Goal: Navigation & Orientation: Find specific page/section

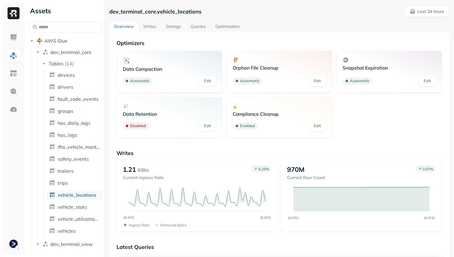
click at [179, 27] on link "Storage" at bounding box center [173, 27] width 25 height 11
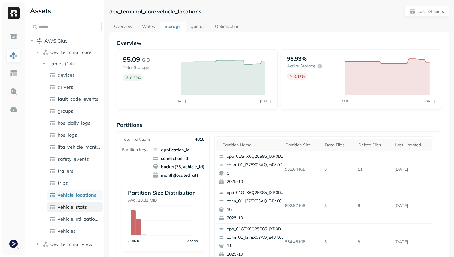
click at [68, 209] on span "vehicle_stats" at bounding box center [72, 207] width 29 height 6
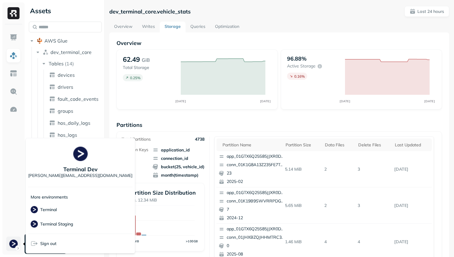
click at [13, 242] on html "Assets AWS Glue dev_terminal_core Tables ( 14 ) devices drivers fault_code_even…" at bounding box center [227, 128] width 454 height 257
click at [63, 221] on span "Terminal Staging" at bounding box center [52, 224] width 43 height 7
